Goal: Check status: Check status

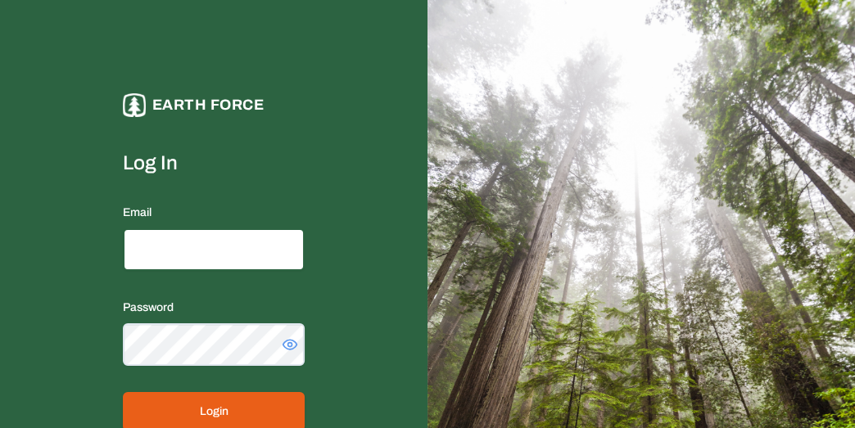
type input "**********"
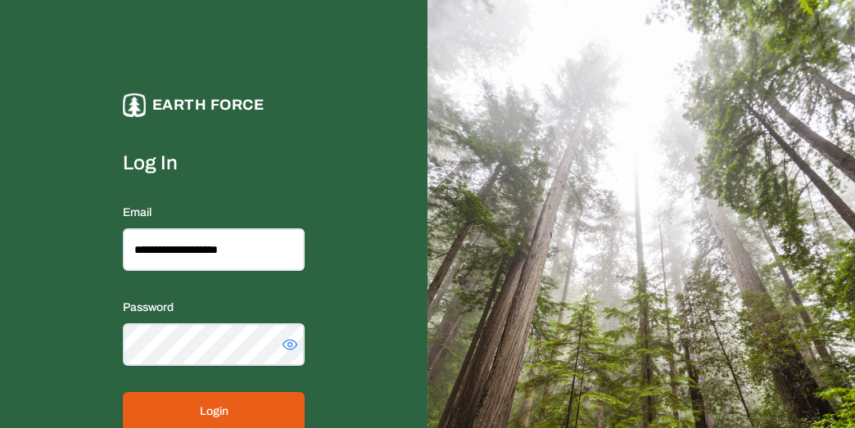
click at [245, 404] on button "Login" at bounding box center [214, 411] width 182 height 39
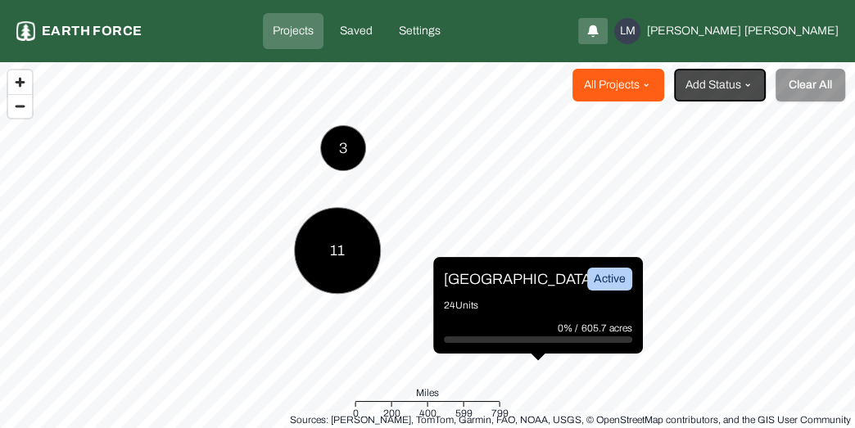
click at [653, 83] on html "Projects Earth force Projects Saved Settings LM [PERSON_NAME] All Projects Add …" at bounding box center [427, 214] width 855 height 428
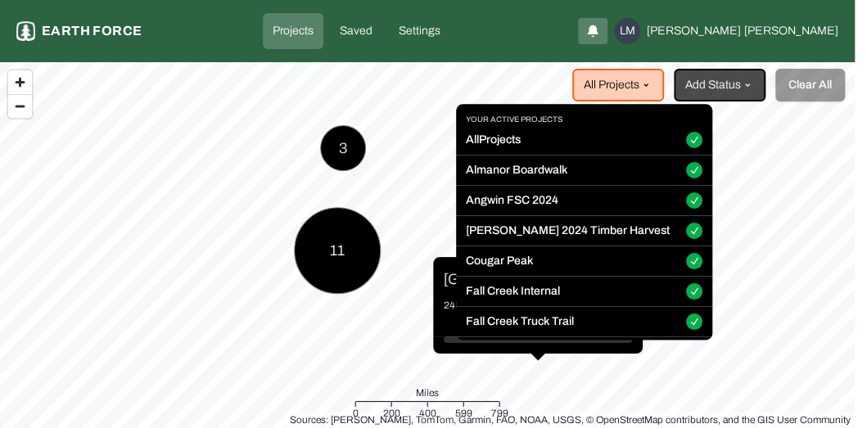
click at [686, 138] on button "All Projects" at bounding box center [694, 141] width 16 height 16
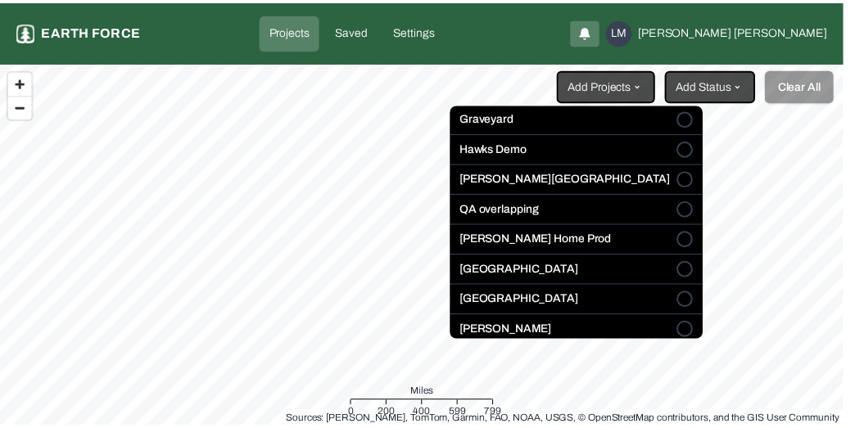
scroll to position [284, 0]
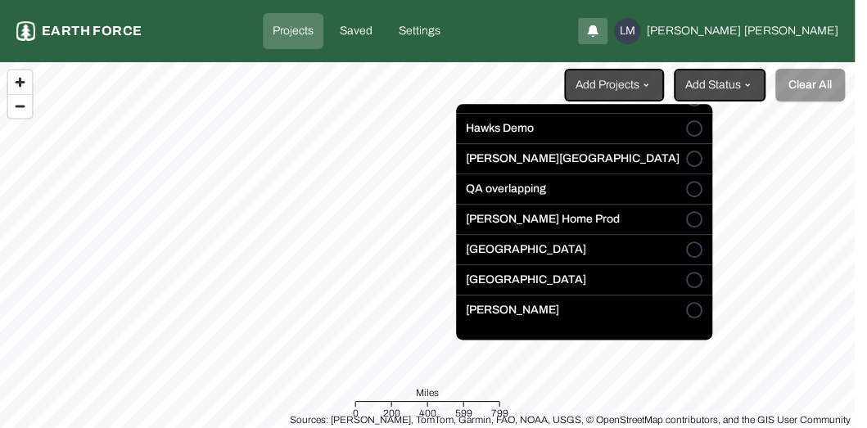
click at [686, 278] on button "[GEOGRAPHIC_DATA]" at bounding box center [694, 281] width 16 height 16
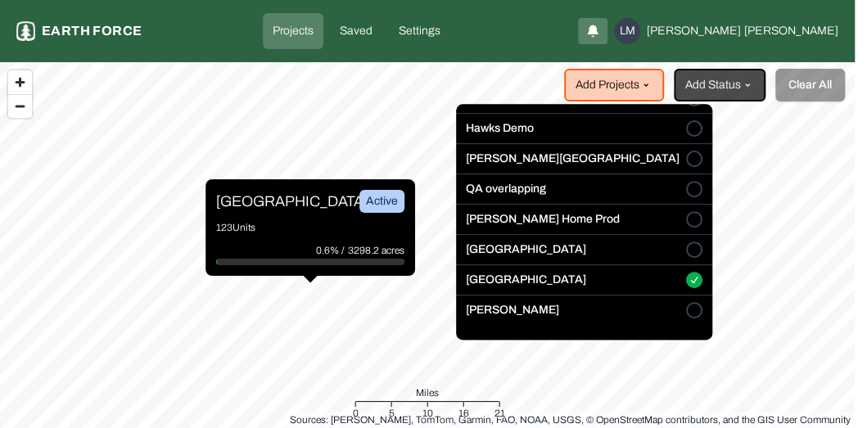
click at [305, 232] on html "Projects Earth force Projects Saved Settings LM [PERSON_NAME] Add Projects Add …" at bounding box center [433, 214] width 867 height 428
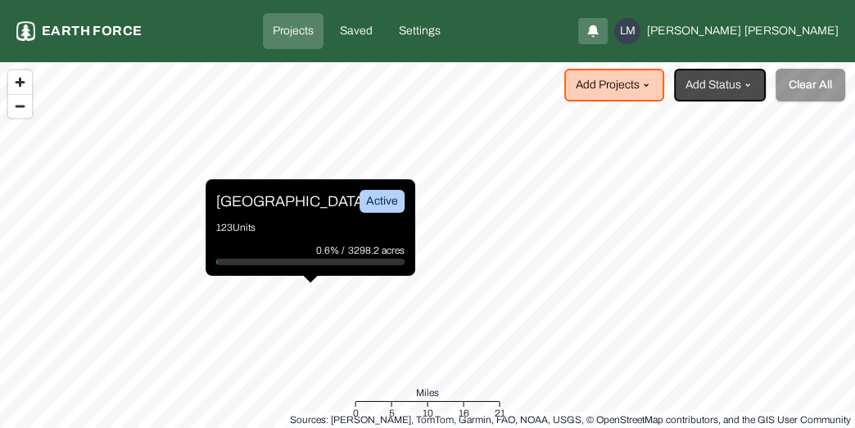
click at [305, 232] on p "123 Units" at bounding box center [310, 227] width 188 height 16
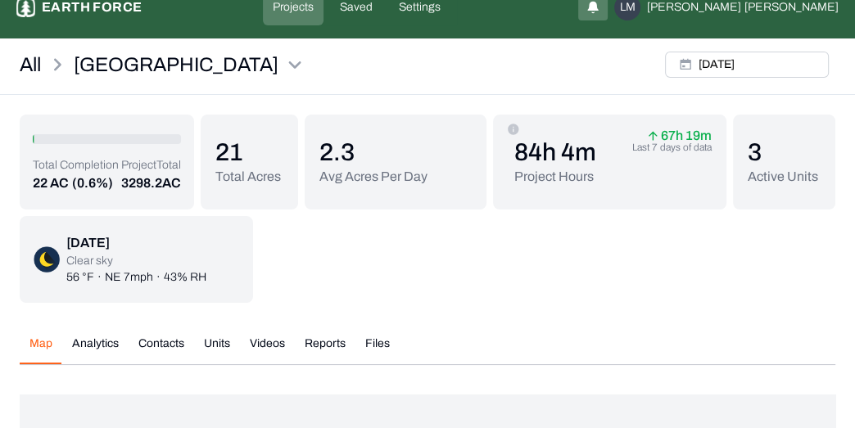
scroll to position [136, 0]
